Goal: Transaction & Acquisition: Obtain resource

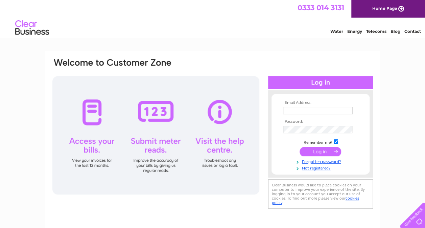
type input "[EMAIL_ADDRESS][DOMAIN_NAME]"
click at [317, 150] on input "submit" at bounding box center [321, 151] width 42 height 9
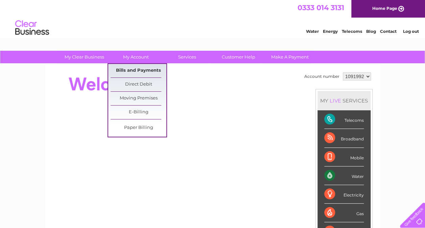
click at [134, 69] on link "Bills and Payments" at bounding box center [139, 71] width 56 height 14
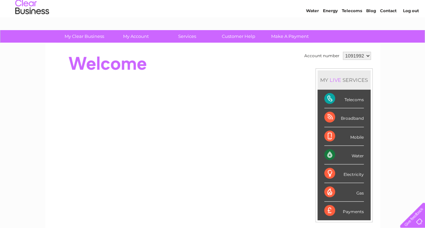
scroll to position [42, 0]
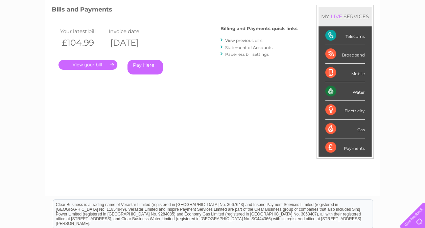
scroll to position [93, 0]
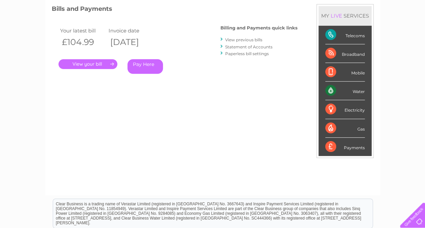
click at [96, 65] on link "." at bounding box center [88, 64] width 59 height 10
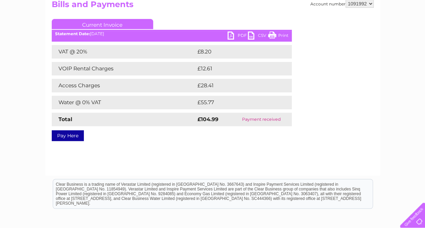
scroll to position [78, 0]
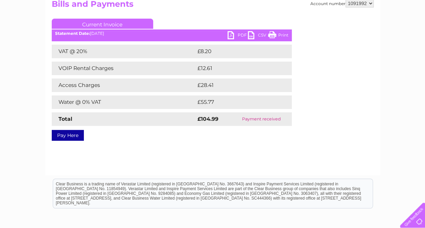
click at [233, 36] on link "PDF" at bounding box center [238, 36] width 20 height 10
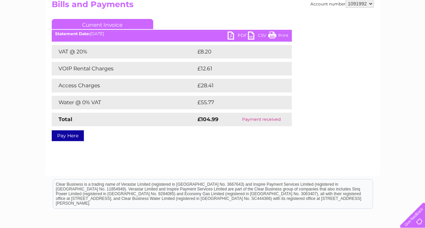
scroll to position [78, 0]
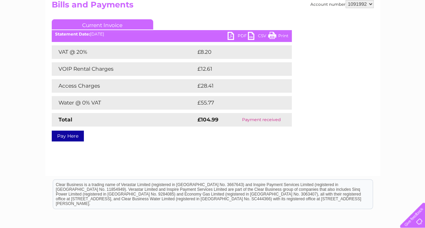
drag, startPoint x: 297, startPoint y: 3, endPoint x: 248, endPoint y: 118, distance: 125.4
click at [248, 118] on td "Payment received" at bounding box center [261, 120] width 61 height 14
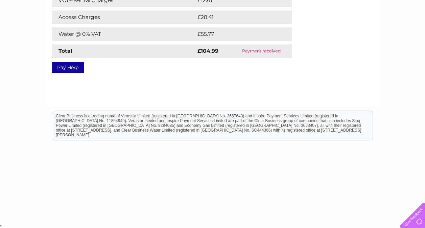
scroll to position [0, 0]
